Goal: Communication & Community: Answer question/provide support

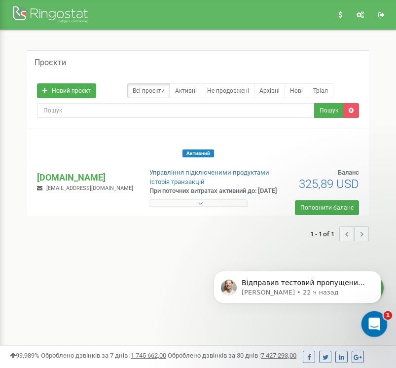
click at [375, 323] on icon "Открыть службу сообщений Intercom" at bounding box center [373, 323] width 16 height 16
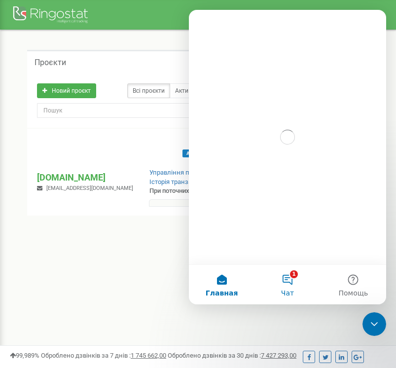
click at [284, 280] on button "1 Чат" at bounding box center [288, 284] width 66 height 39
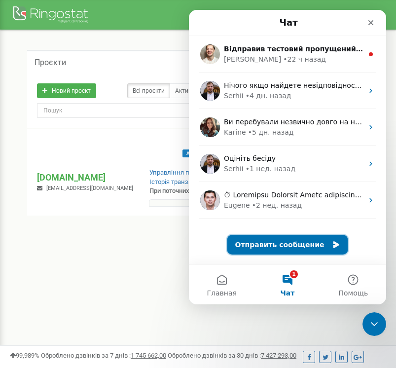
click at [283, 245] on button "Отправить сообщение" at bounding box center [288, 245] width 121 height 20
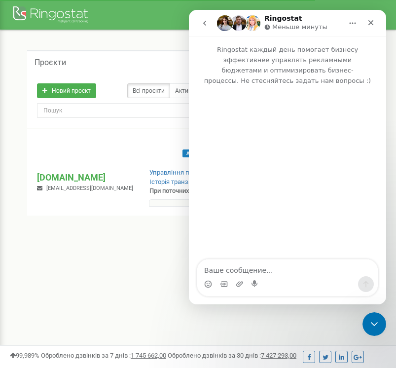
click at [263, 268] on textarea "Ваше сообщение..." at bounding box center [287, 268] width 181 height 17
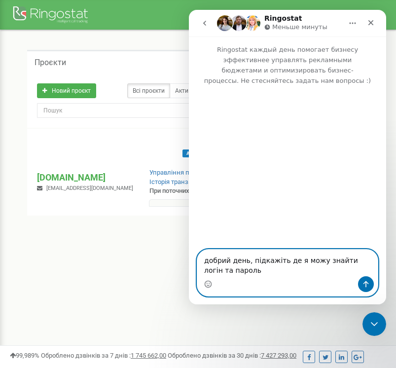
paste textarea "до кабінету віртуальної АТС"
type textarea "добрий день, підкажіть де я можу знайти логін та пароль до кабінету віртуальної…"
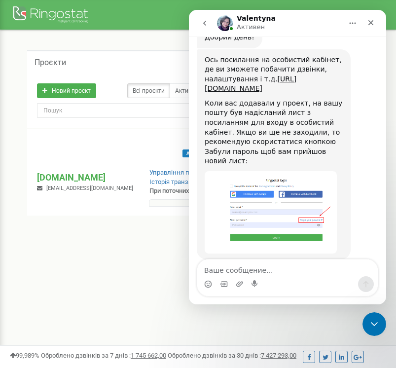
scroll to position [388, 0]
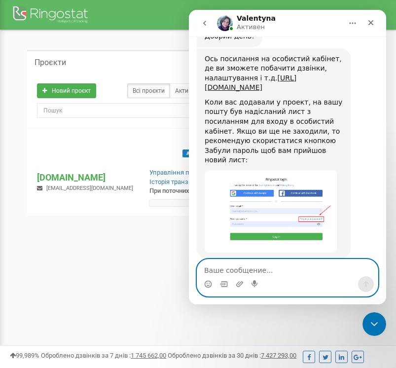
click at [273, 269] on textarea "Ваше сообщение..." at bounding box center [287, 268] width 181 height 17
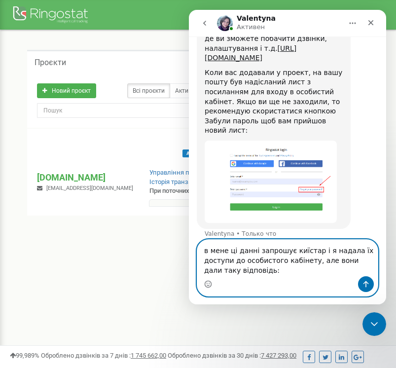
scroll to position [428, 0]
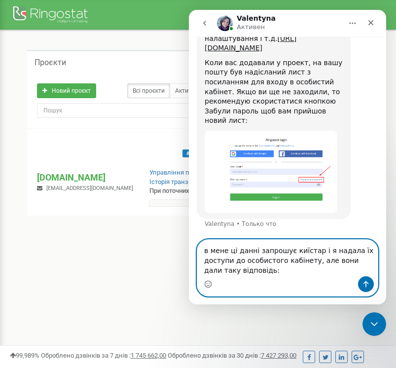
paste textarea "Це не логін і пароль від кабінету. Вони хочуть логін і пароль до кабінету вірту…"
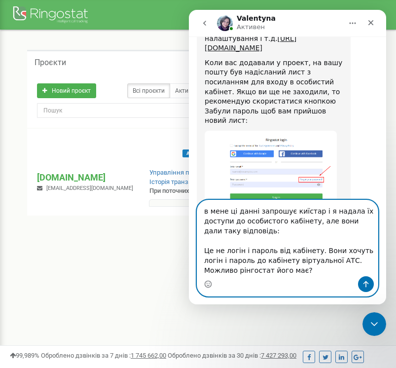
scroll to position [447, 0]
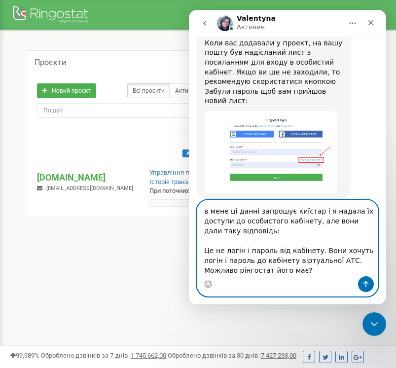
click at [206, 249] on textarea "в мене ці данні запрошує киїстар і я надала їх доступи до особистого кабінету, …" at bounding box center [287, 238] width 181 height 76
click at [304, 270] on textarea "в мене ці данні запрошує киїстар і я надала їх доступи до особистого кабінету, …" at bounding box center [287, 238] width 181 height 76
type textarea "в мене ці данні запрошує киїстар і я надала їх доступи до особистого кабінету, …"
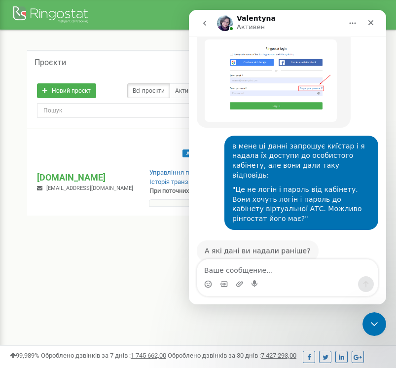
scroll to position [510, 0]
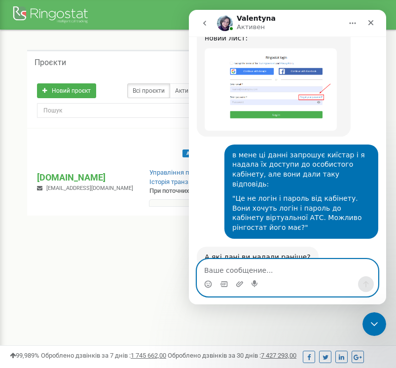
click at [258, 272] on textarea "Ваше сообщение..." at bounding box center [287, 268] width 181 height 17
paste textarea "Логін: [EMAIL_ADDRESS][DOMAIN_NAME] Пароль: [SECURITY_DATA]"
type textarea "Логін: [EMAIL_ADDRESS][DOMAIN_NAME] Пароль: [SECURITY_DATA]"
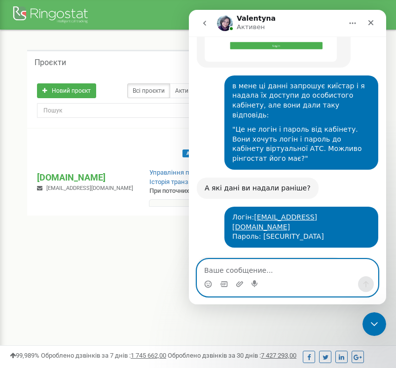
scroll to position [579, 0]
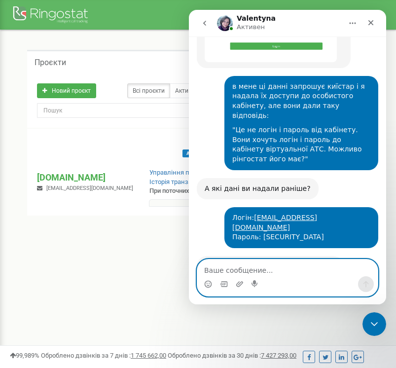
click at [294, 271] on textarea "Ваше сообщение..." at bounding box center [287, 268] width 181 height 17
type textarea "дякую"
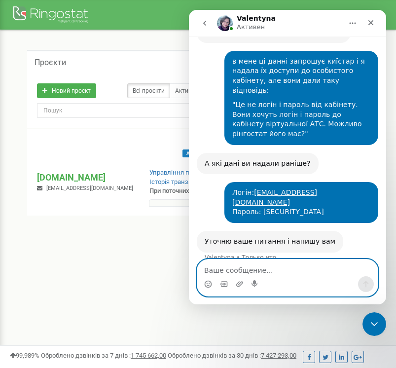
scroll to position [608, 0]
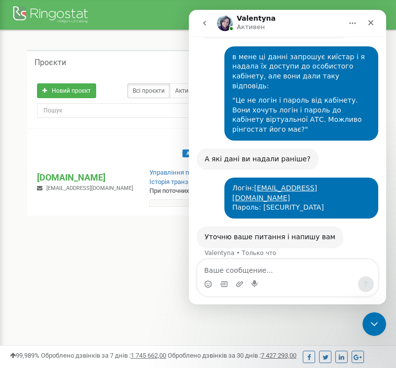
click at [157, 18] on nav "Реферальна програма Налаштування профілю Вихід" at bounding box center [198, 15] width 396 height 30
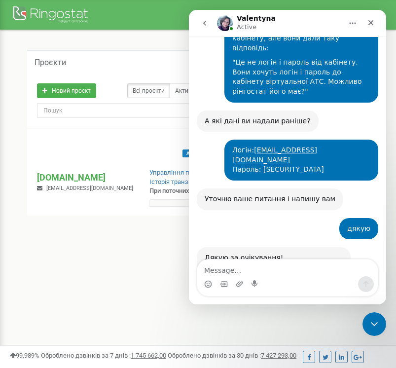
scroll to position [680, 0]
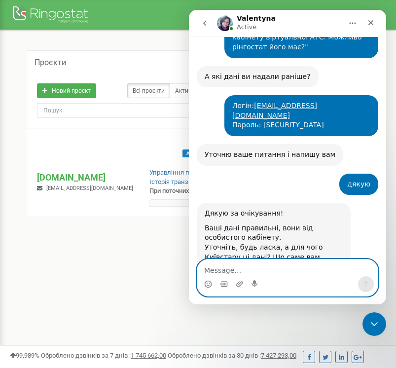
click at [288, 271] on textarea "Message…" at bounding box center [287, 268] width 181 height 17
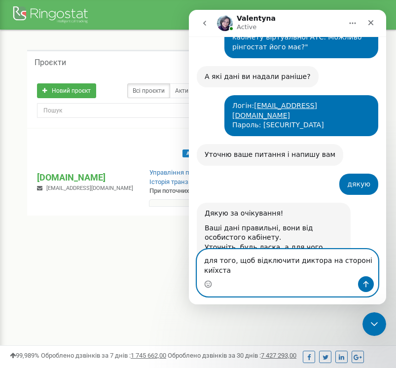
scroll to position [690, 0]
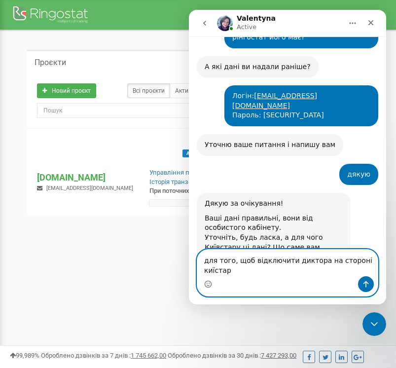
type textarea "для того, щоб відключити диктора на стороні київстар"
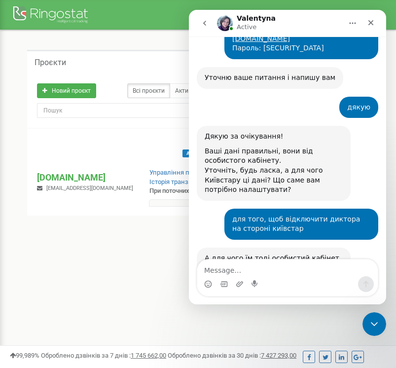
scroll to position [768, 0]
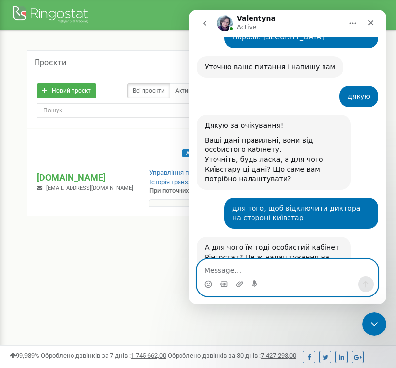
click at [280, 269] on textarea "Message…" at bounding box center [287, 268] width 181 height 17
type textarea "гадки не маю"
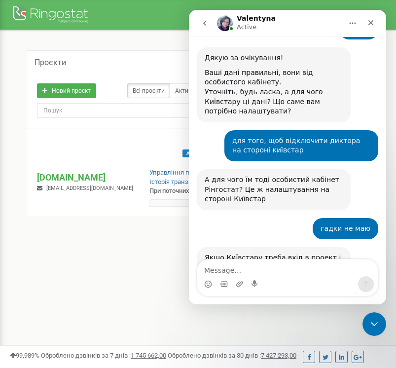
scroll to position [875, 0]
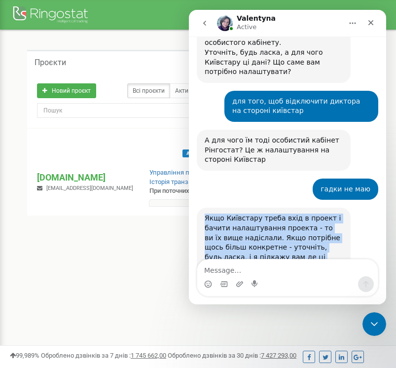
drag, startPoint x: 274, startPoint y: 227, endPoint x: 201, endPoint y: 176, distance: 89.3
click at [200, 208] on div "Якщо Київстару треба вхід в проект і бачити налаштування проекта - то ви їх вищ…" at bounding box center [274, 243] width 154 height 70
copy div "Якщо Київстару треба вхід в проект і бачити налаштування проекта - то ви їх вищ…"
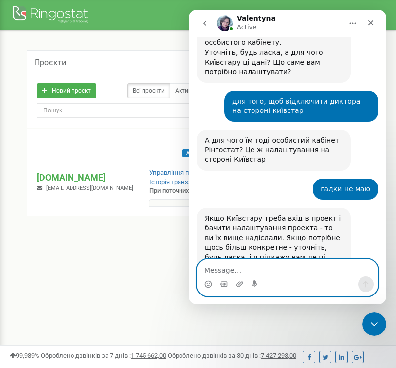
click at [282, 268] on textarea "Message…" at bounding box center [287, 268] width 181 height 17
type textarea "дякую"
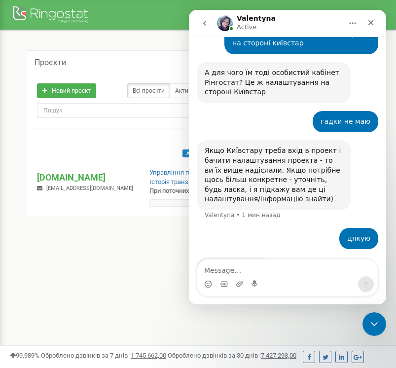
scroll to position [988, 0]
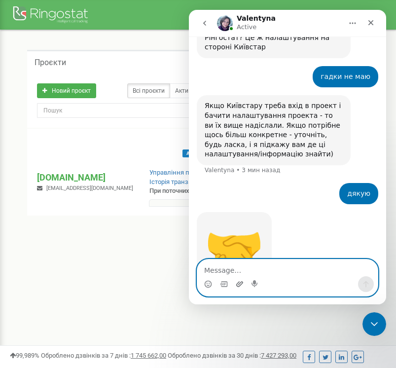
click at [239, 282] on icon "Добавить вложение" at bounding box center [239, 283] width 7 height 5
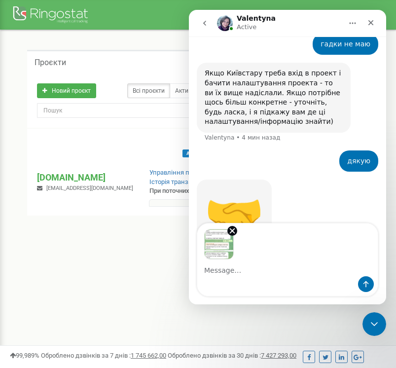
click at [264, 273] on textarea "Message…" at bounding box center [287, 268] width 181 height 17
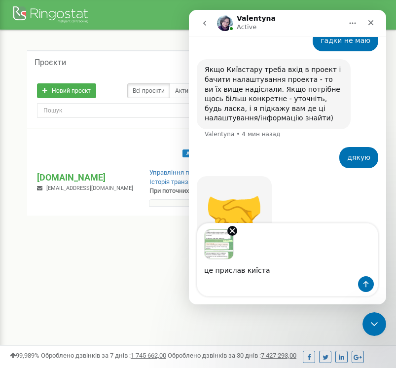
type textarea "це прислав киїстар"
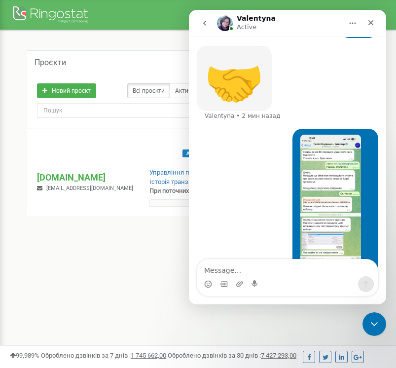
scroll to position [1154, 0]
click at [340, 149] on img "user говорит…" at bounding box center [331, 201] width 61 height 132
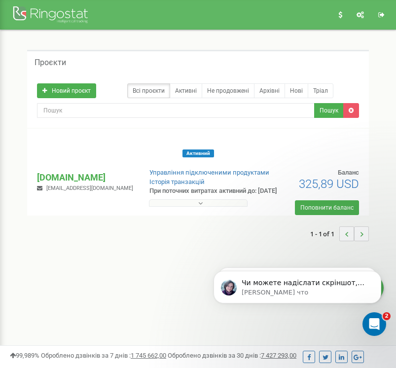
scroll to position [1184, 0]
click at [363, 316] on div "Открыть службу сообщений Intercom" at bounding box center [373, 323] width 33 height 33
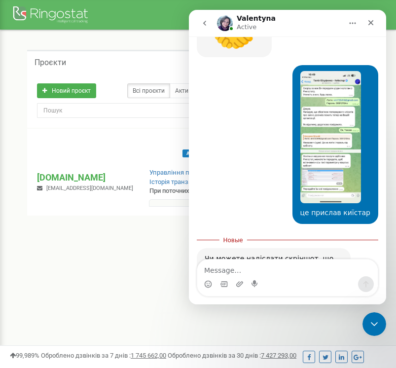
scroll to position [1200, 0]
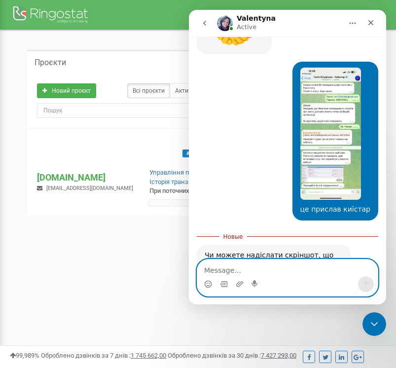
click at [267, 270] on textarea "Message…" at bounding box center [287, 268] width 181 height 17
type textarea "так, чекаю його"
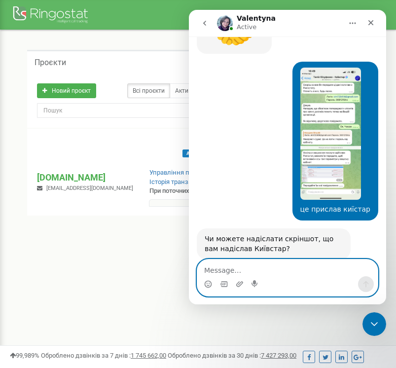
scroll to position [1213, 0]
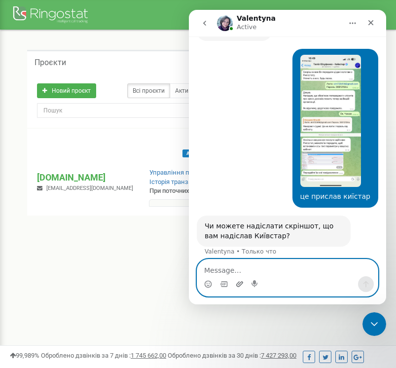
click at [240, 283] on icon "Добавить вложение" at bounding box center [240, 284] width 8 height 8
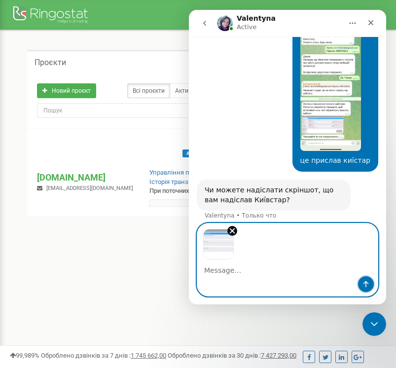
click at [366, 282] on icon "Отправить сообщение…" at bounding box center [366, 284] width 5 height 6
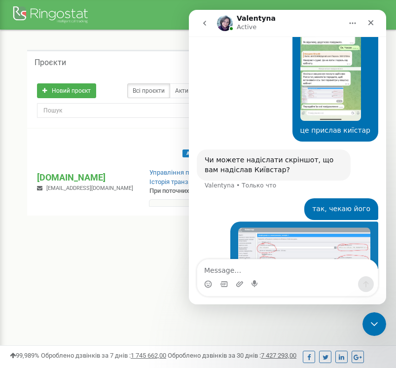
scroll to position [1282, 0]
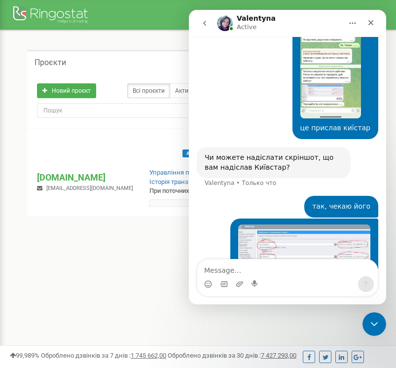
click at [309, 228] on img "user говорит…" at bounding box center [304, 253] width 132 height 56
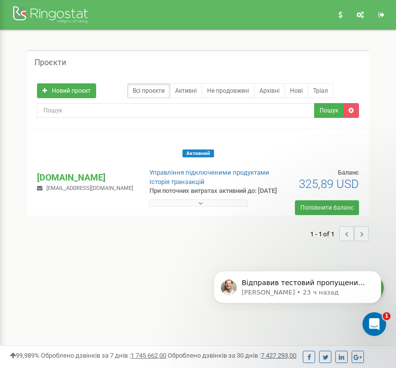
scroll to position [0, 0]
click at [367, 322] on icon "Открыть службу сообщений Intercom" at bounding box center [373, 323] width 16 height 16
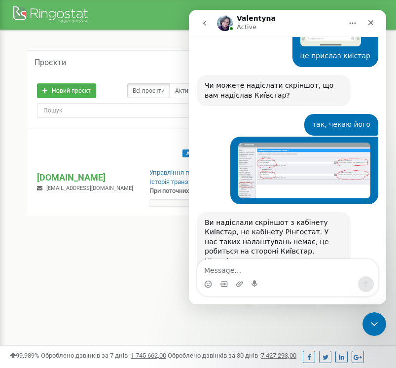
scroll to position [1359, 0]
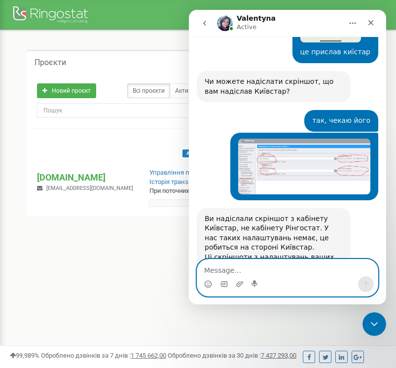
click at [273, 271] on textarea "Message…" at bounding box center [287, 268] width 181 height 17
click at [268, 268] on textarea "Message…" at bounding box center [287, 268] width 181 height 17
type textarea "це скріншот який скинув киїстар"
type textarea "киїстар"
type textarea "я розумію,"
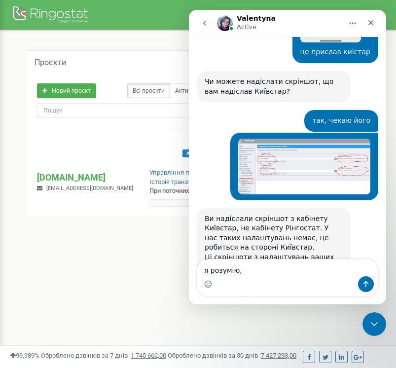
click at [303, 139] on img "user говорит…" at bounding box center [304, 167] width 132 height 56
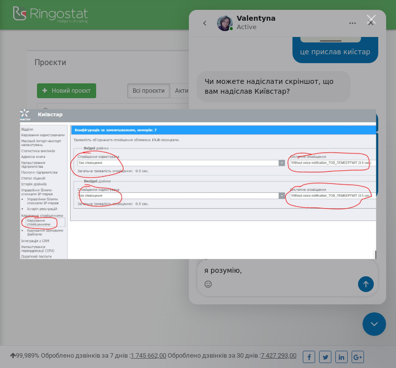
click at [303, 125] on img "Закрыть" at bounding box center [198, 184] width 357 height 150
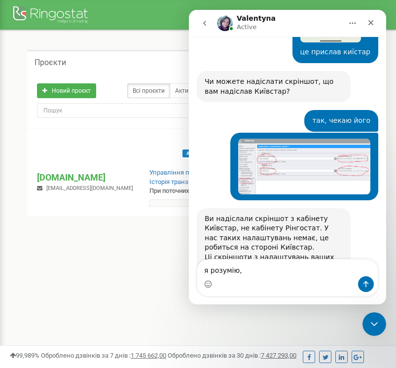
click at [273, 279] on div "Мессенджер Intercom" at bounding box center [287, 284] width 181 height 16
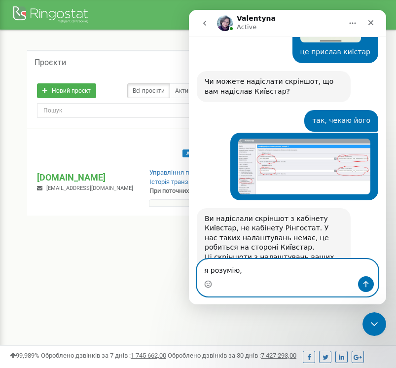
click at [271, 268] on textarea "я розумію," at bounding box center [287, 268] width 181 height 17
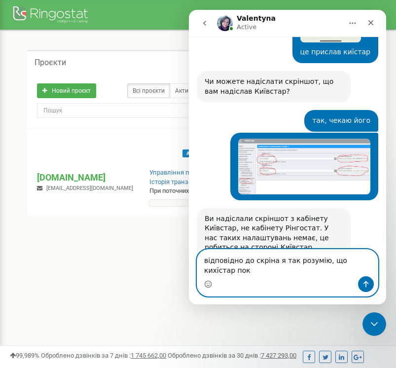
scroll to position [1369, 0]
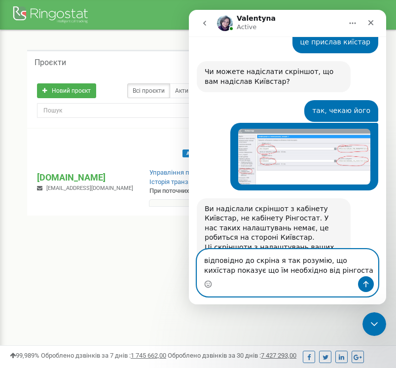
type textarea "відповідно до скріна я так розумію, що кихїстар показує що їм необхідно від рін…"
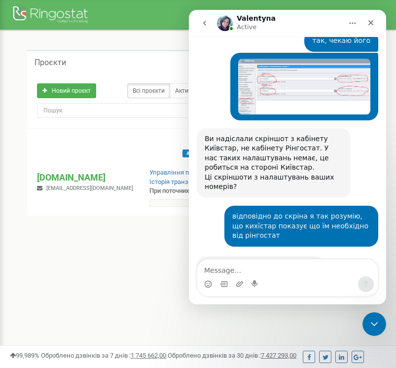
scroll to position [1438, 0]
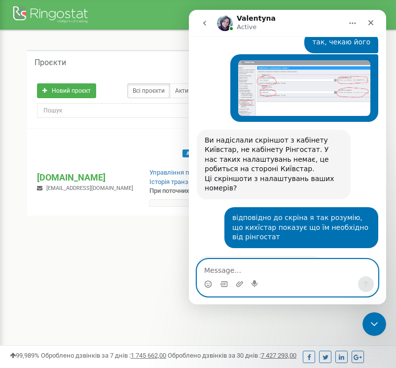
click at [307, 271] on textarea "Message…" at bounding box center [287, 268] width 181 height 17
type textarea "я розумію) це"
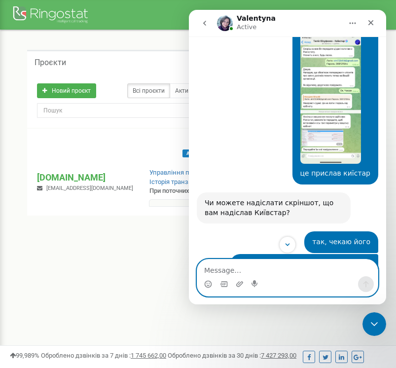
scroll to position [1467, 0]
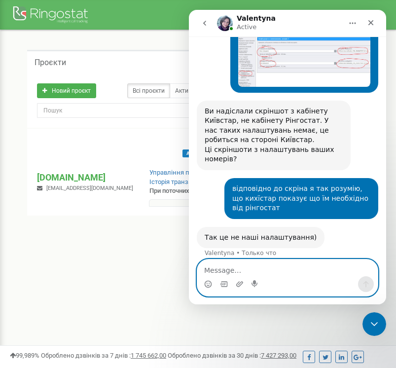
click at [292, 273] on textarea "Message…" at bounding box center [287, 268] width 181 height 17
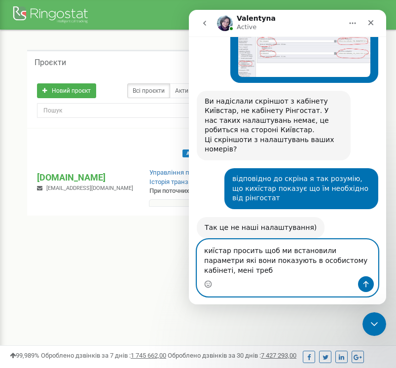
scroll to position [1486, 0]
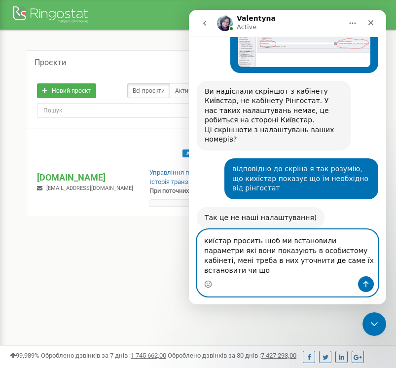
type textarea "киїстар просить щоб ми встановили параметри які вони показують в особистому каб…"
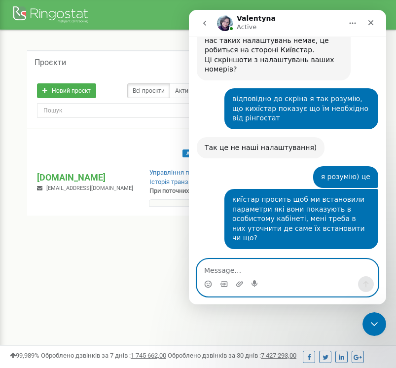
scroll to position [1558, 0]
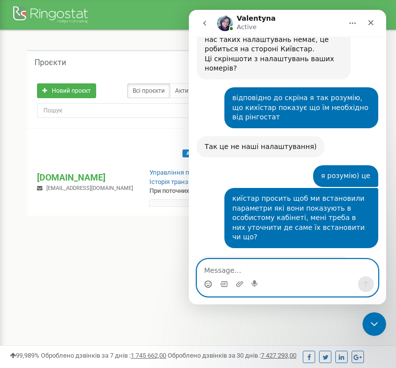
click at [211, 285] on circle "Средство выбора эмодзи" at bounding box center [208, 284] width 6 height 6
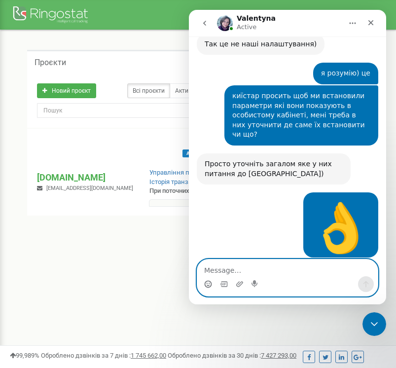
scroll to position [1660, 0]
